Goal: Transaction & Acquisition: Purchase product/service

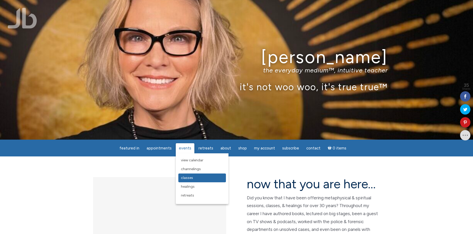
click at [190, 179] on span "Classes" at bounding box center [187, 178] width 12 height 4
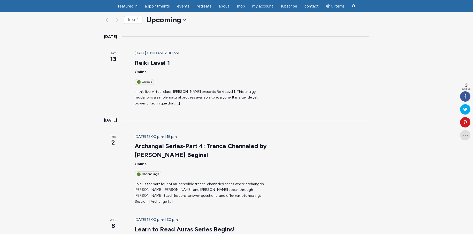
scroll to position [69, 0]
click at [247, 89] on p "In this live, virtual class, Jamie Butler presents Reiki Level 1. This energy m…" at bounding box center [202, 98] width 134 height 18
click at [266, 89] on p "In this live, virtual class, Jamie Butler presents Reiki Level 1. This energy m…" at bounding box center [202, 98] width 134 height 18
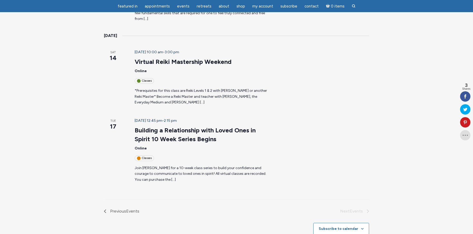
scroll to position [547, 0]
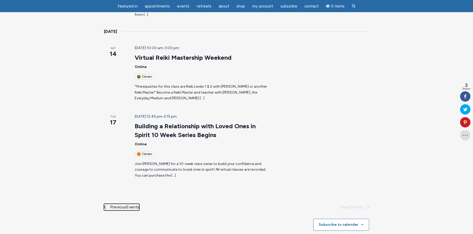
click at [104, 204] on link "Previous Events" at bounding box center [121, 207] width 35 height 7
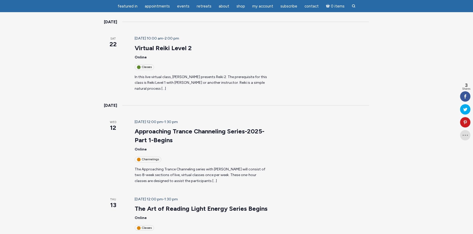
click at [104, 120] on time "Wed 12" at bounding box center [113, 151] width 18 height 65
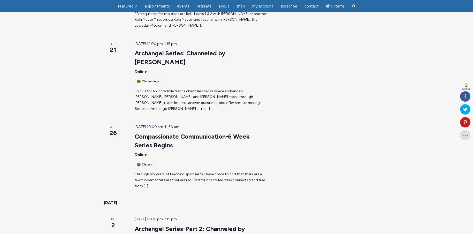
scroll to position [0, 0]
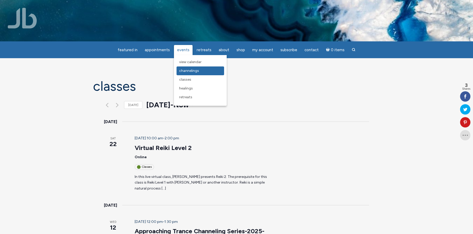
click at [193, 72] on span "Channelings" at bounding box center [189, 71] width 20 height 4
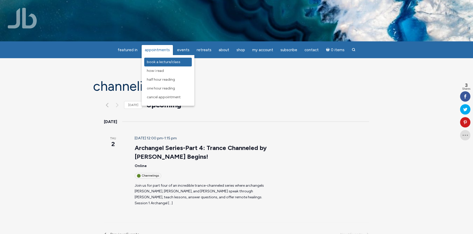
click at [159, 65] on link "Book a Lecture/Class" at bounding box center [168, 62] width 48 height 9
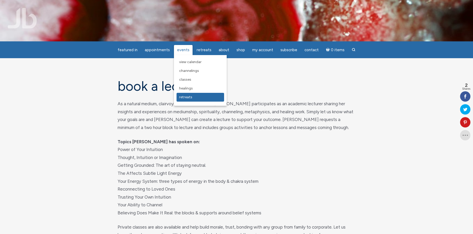
click at [186, 100] on link "Retreats" at bounding box center [201, 97] width 48 height 9
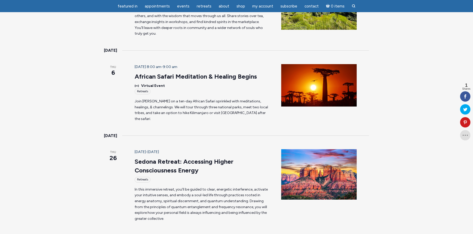
scroll to position [155, 0]
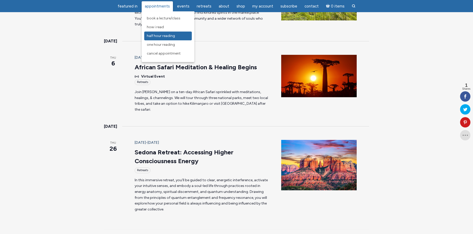
click at [158, 37] on span "Half Hour Reading" at bounding box center [161, 36] width 28 height 4
